Goal: Task Accomplishment & Management: Use online tool/utility

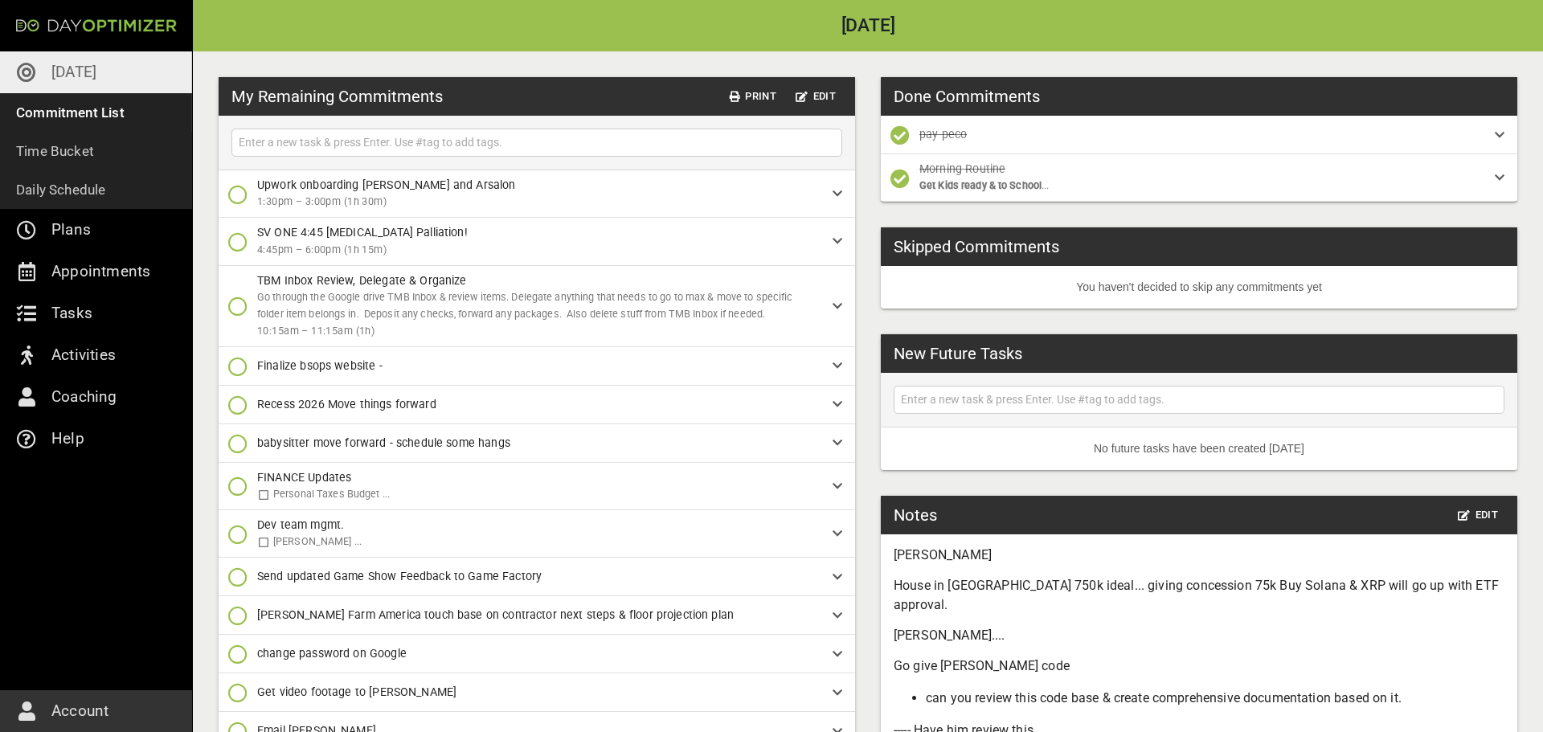
scroll to position [139, 0]
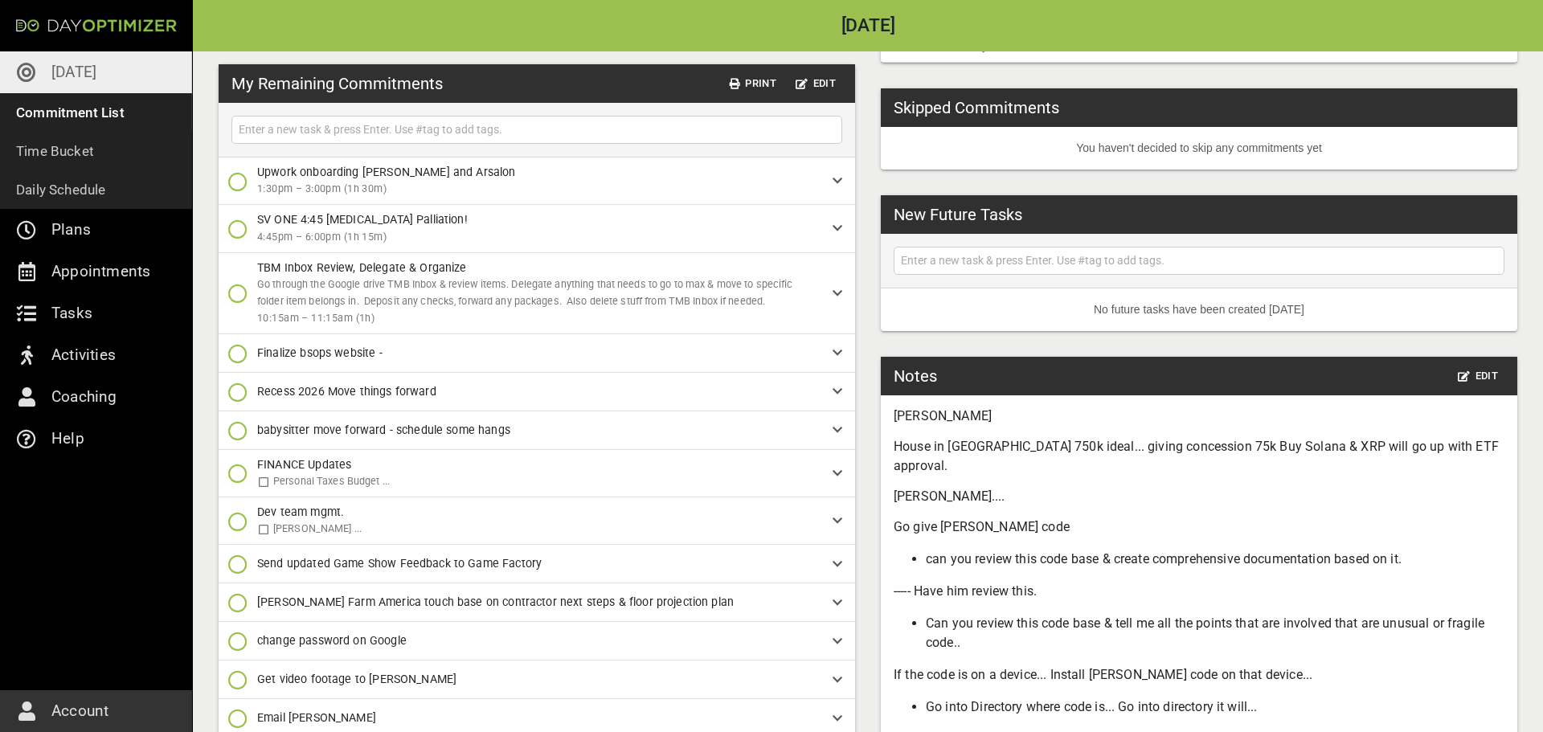
click at [400, 133] on input "text" at bounding box center [536, 130] width 603 height 20
type input "add 1.5 hrs +10 min to [PERSON_NAME]'s time for call + last week overage"
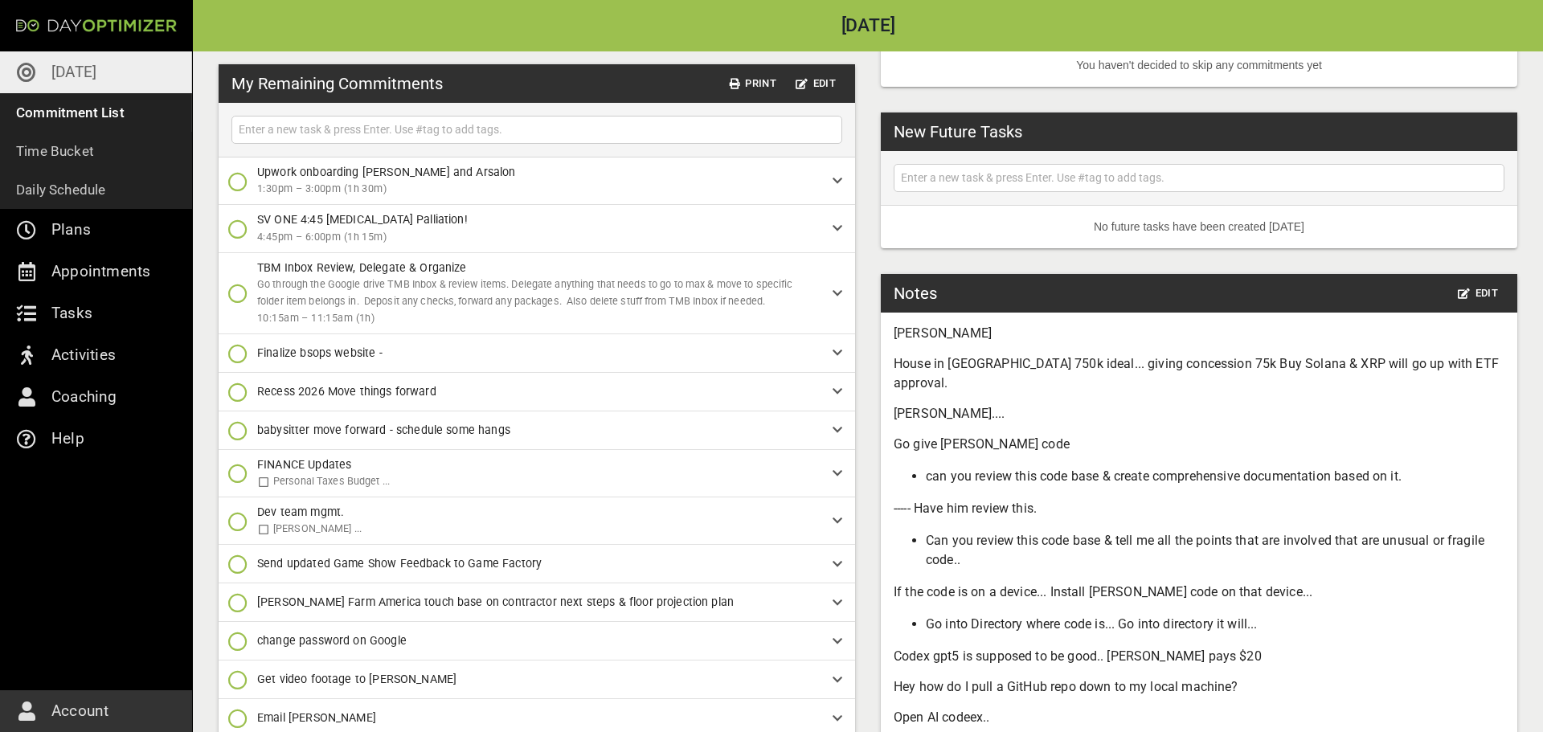
click at [240, 300] on icon "button" at bounding box center [237, 293] width 19 height 19
click at [237, 391] on icon "button" at bounding box center [237, 392] width 19 height 19
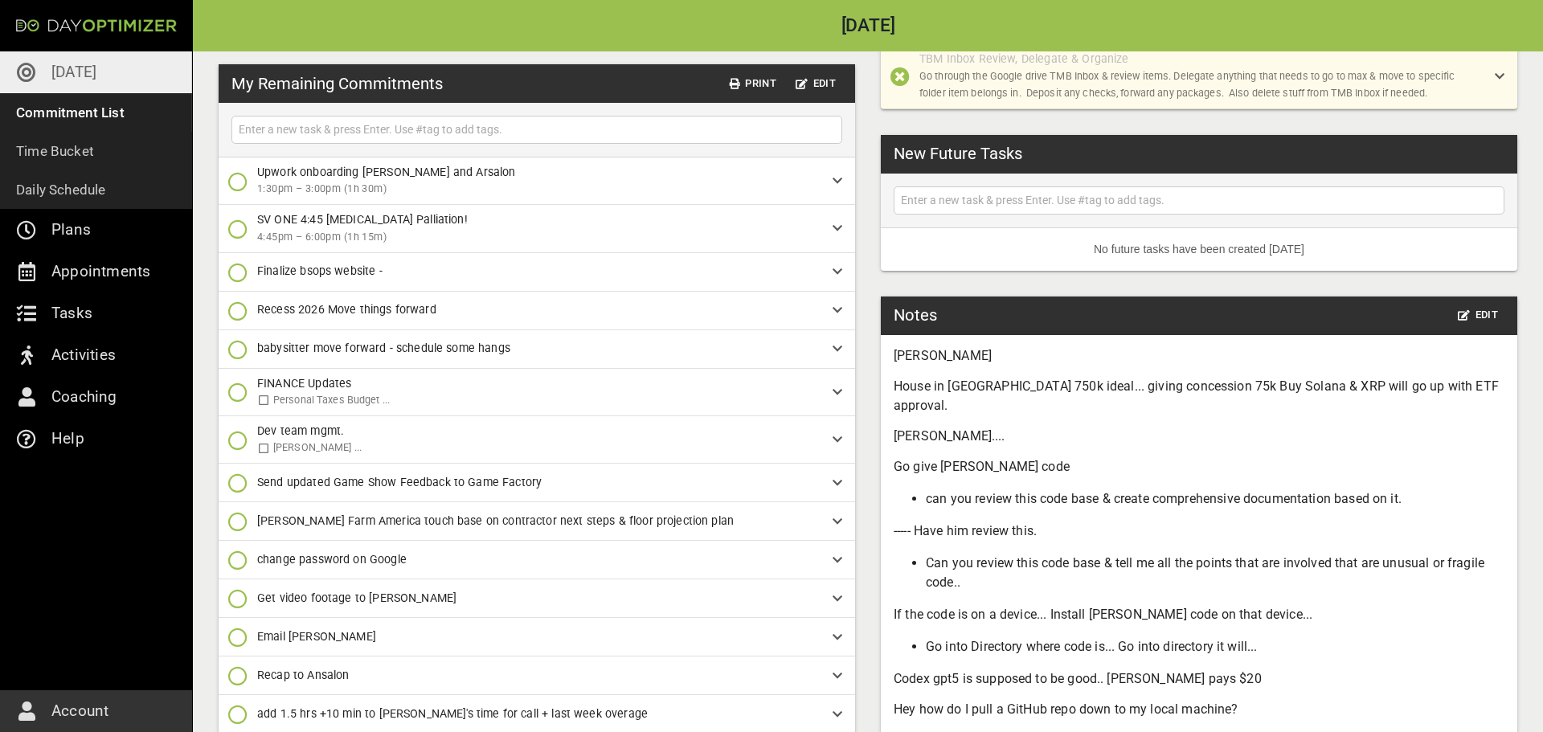
scroll to position [215, 0]
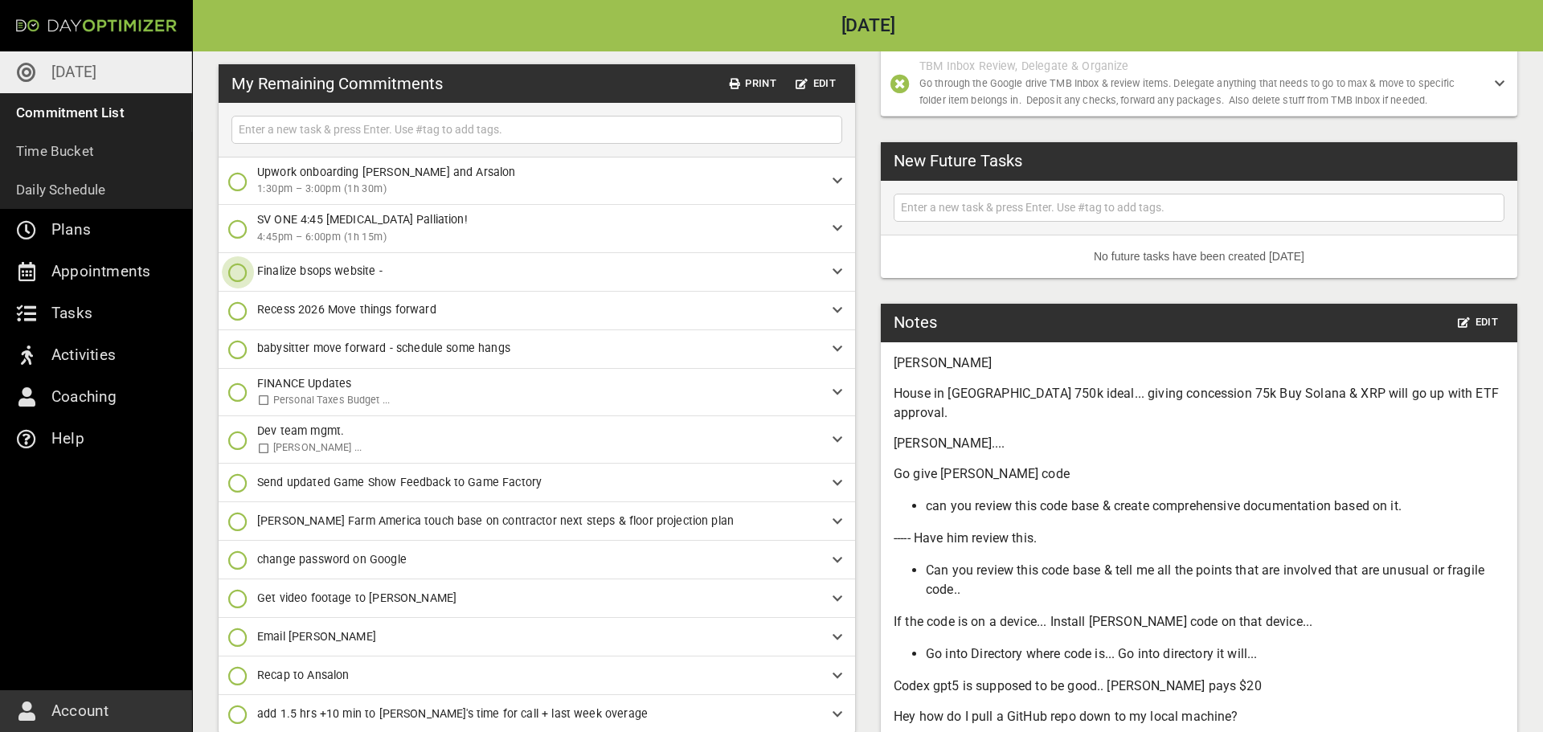
click at [237, 268] on icon "button" at bounding box center [237, 272] width 19 height 19
click at [236, 343] on icon "button" at bounding box center [237, 339] width 19 height 19
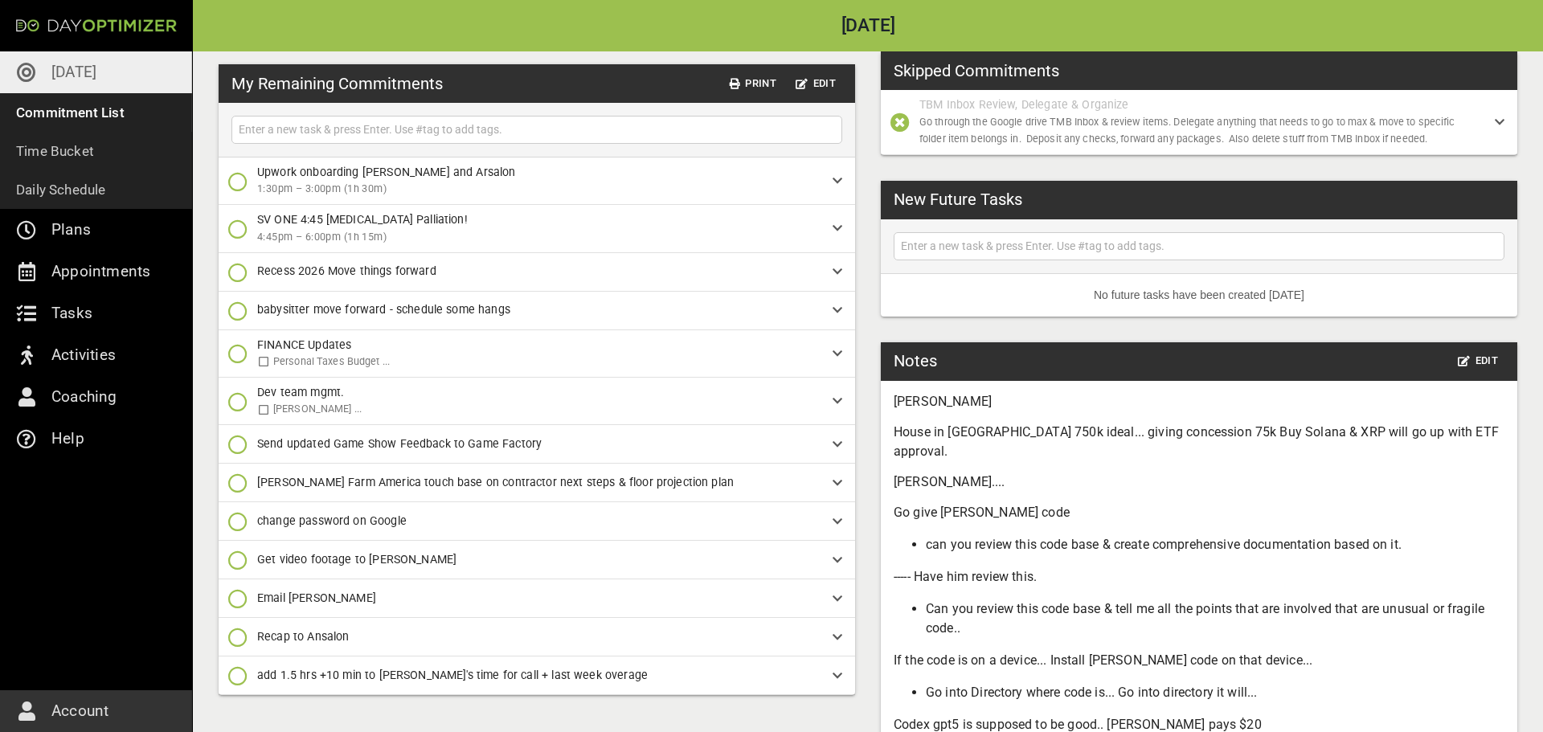
scroll to position [103, 0]
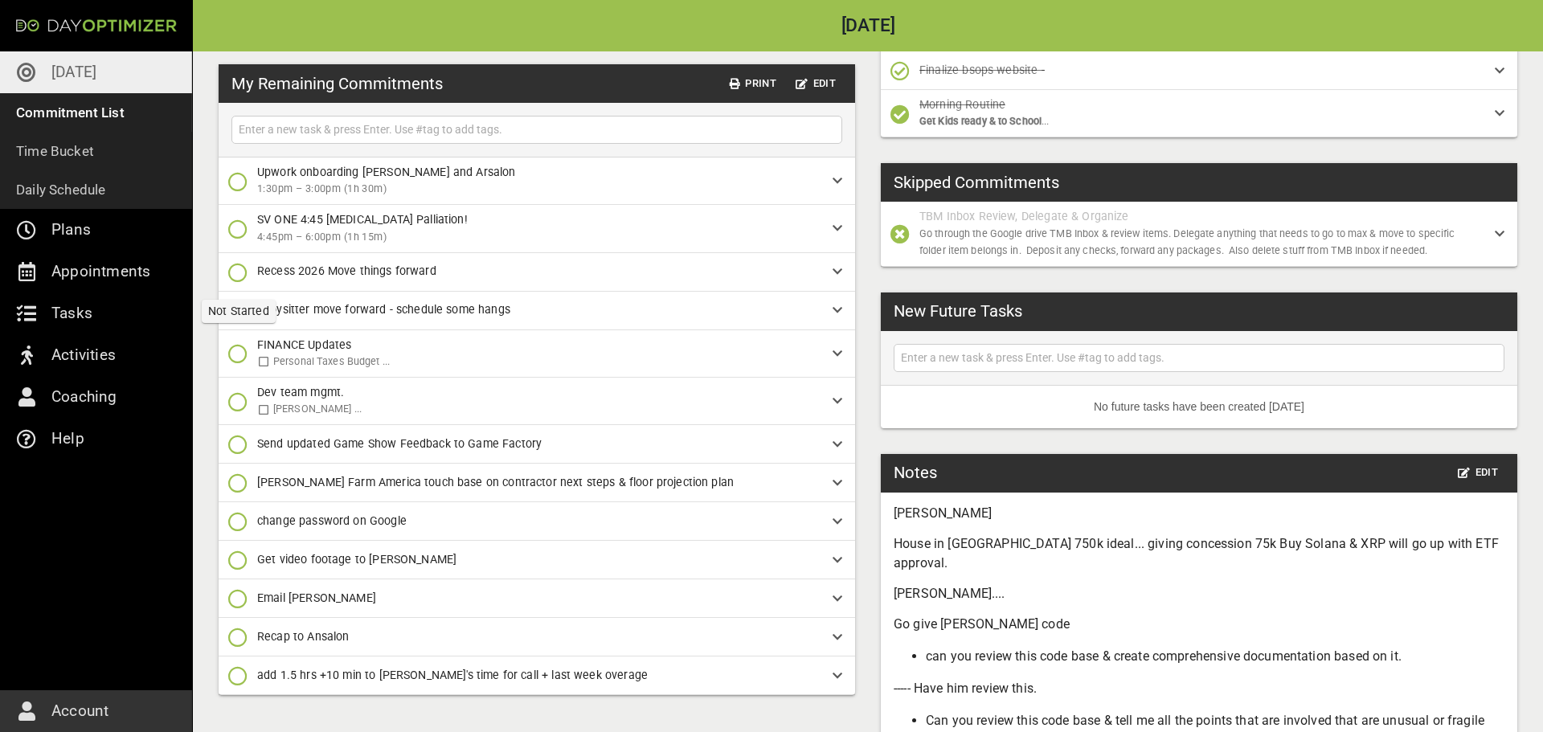
click at [239, 275] on icon "button" at bounding box center [237, 272] width 19 height 19
click at [240, 333] on icon "button" at bounding box center [237, 339] width 19 height 19
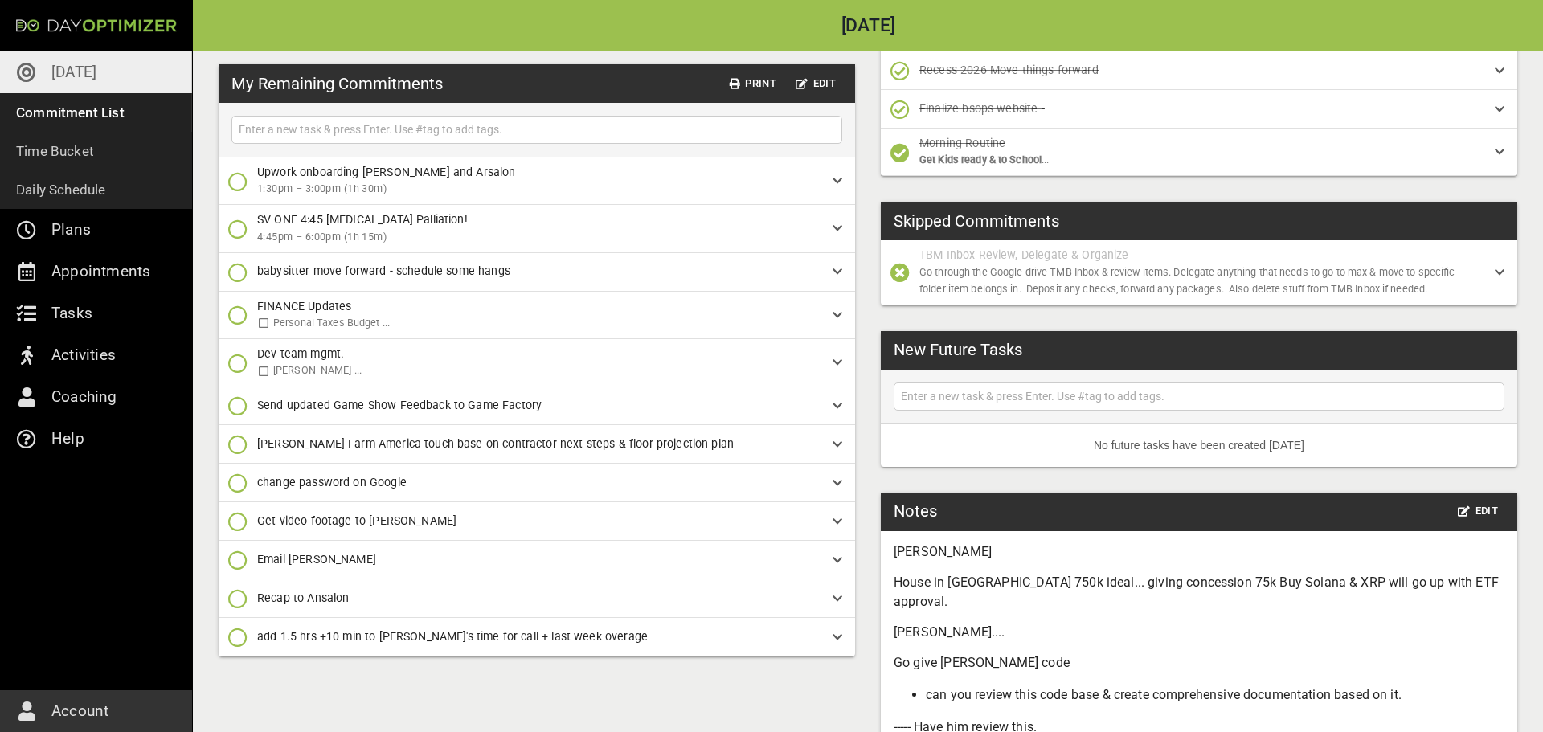
click at [244, 519] on icon "button" at bounding box center [237, 521] width 19 height 19
click at [246, 583] on icon "button" at bounding box center [237, 588] width 19 height 19
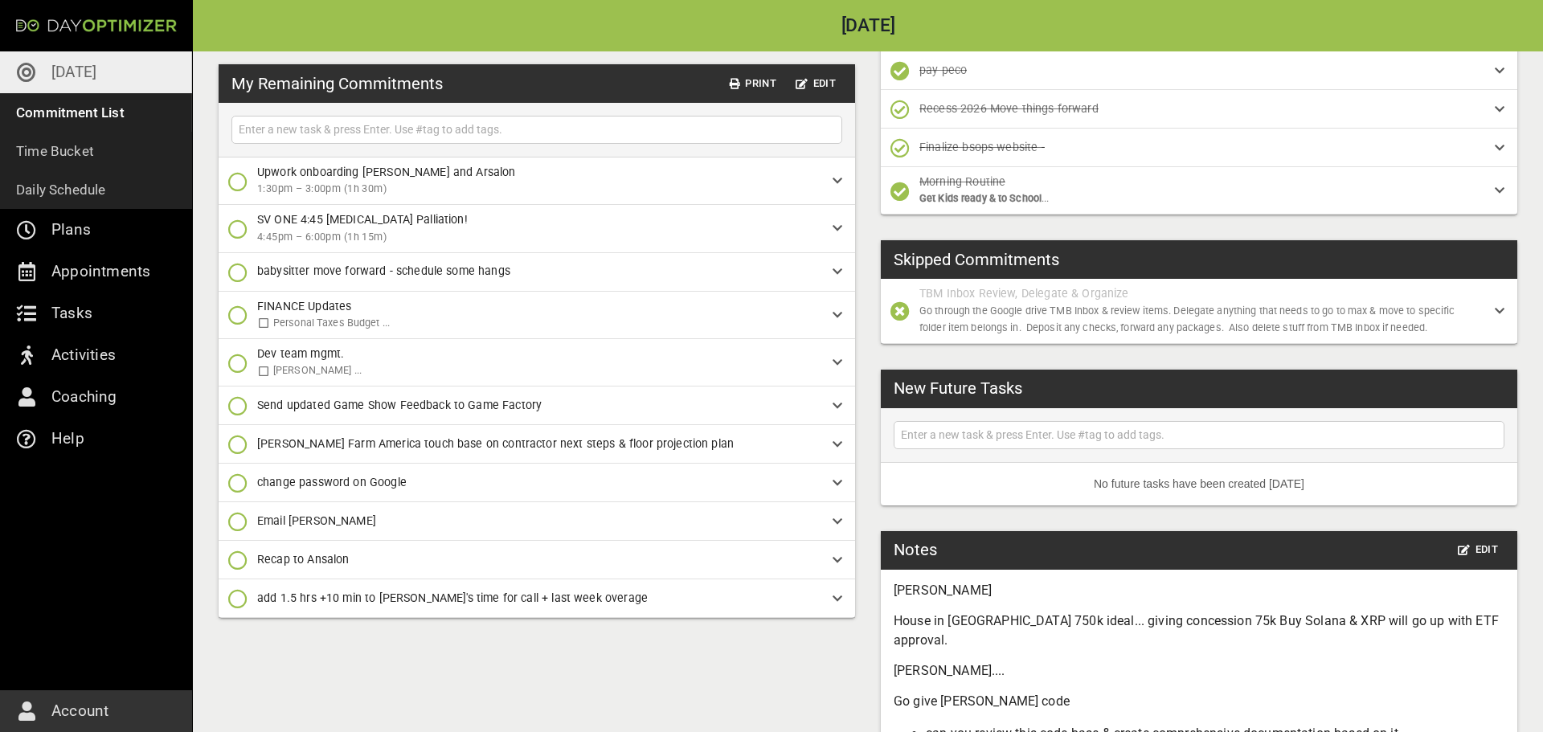
scroll to position [64, 0]
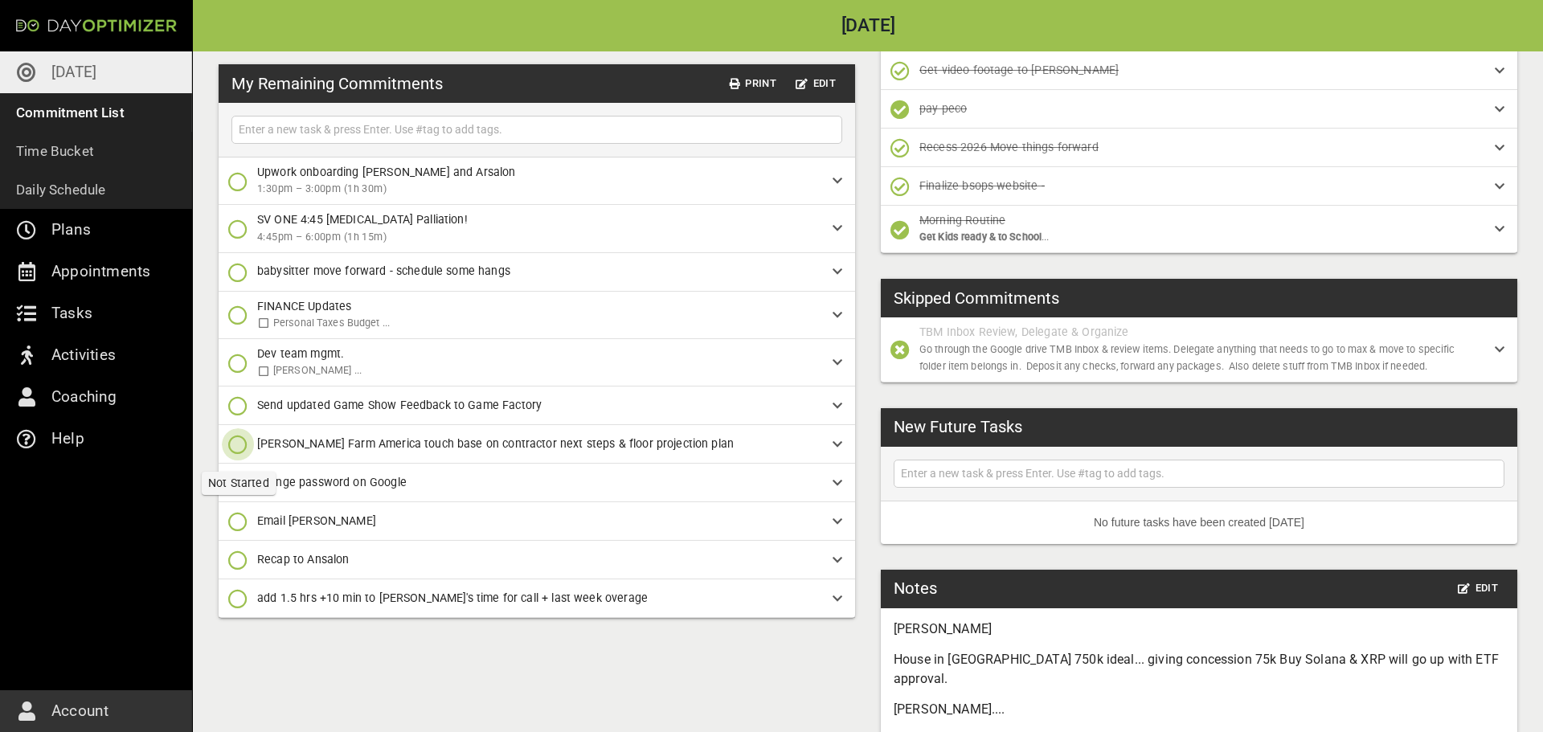
click at [234, 447] on icon "button" at bounding box center [237, 444] width 19 height 19
click at [247, 509] on icon "button" at bounding box center [237, 511] width 19 height 19
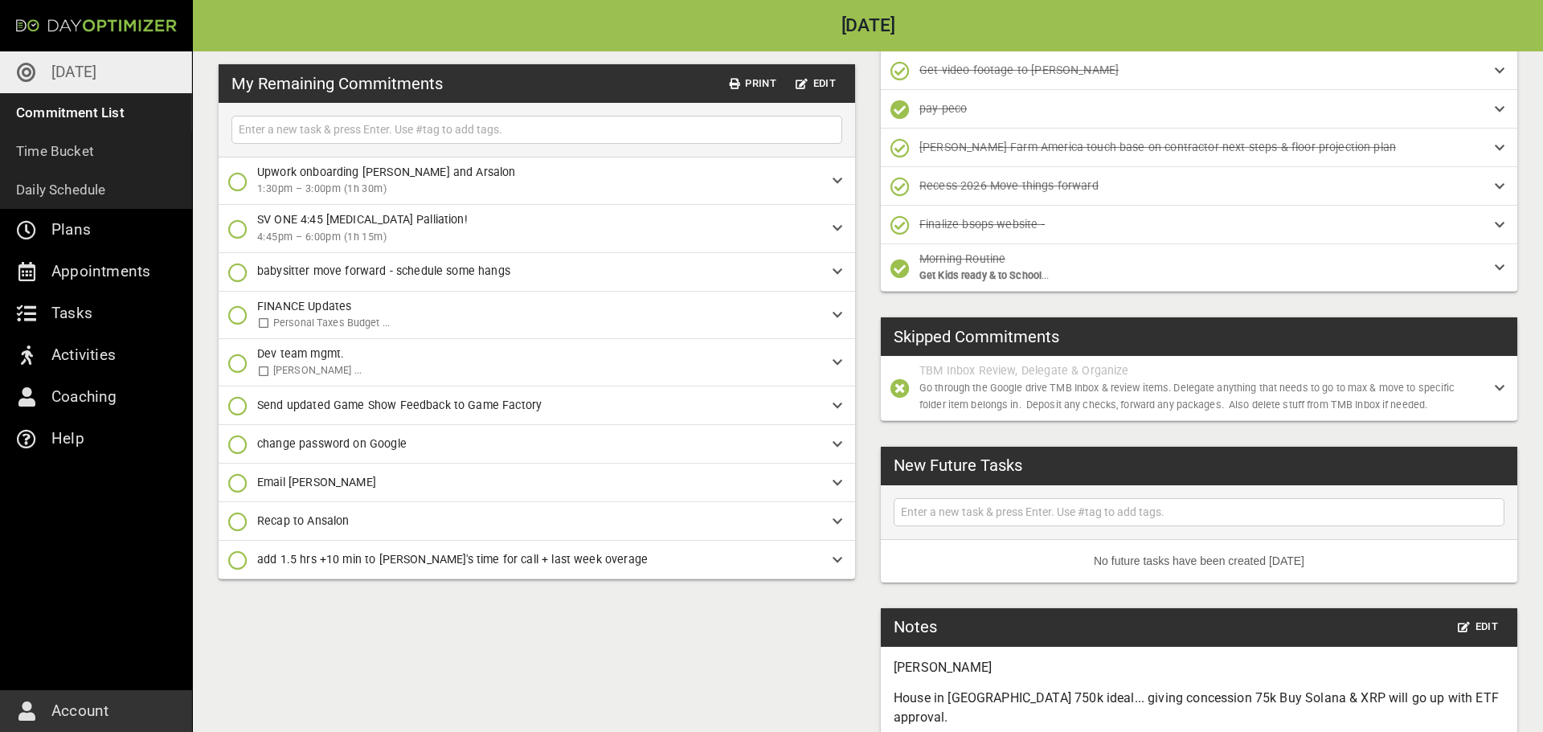
click at [231, 231] on icon "button" at bounding box center [237, 228] width 19 height 19
click at [241, 303] on icon "button" at bounding box center [237, 296] width 19 height 19
